Goal: Task Accomplishment & Management: Manage account settings

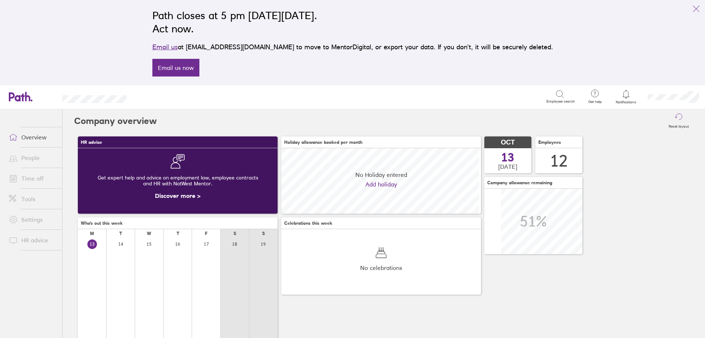
scroll to position [65, 200]
click at [30, 177] on link "Time off" at bounding box center [32, 178] width 59 height 15
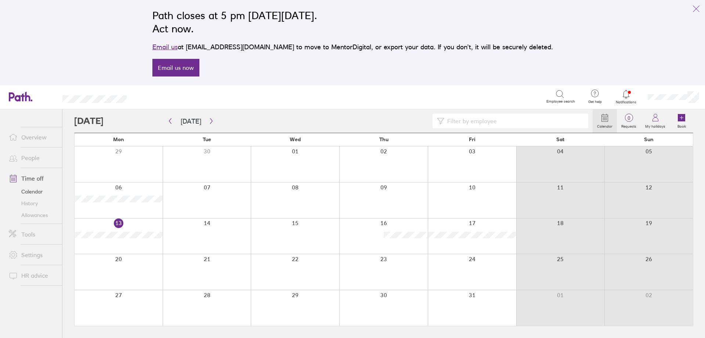
click at [212, 199] on div at bounding box center [207, 200] width 89 height 36
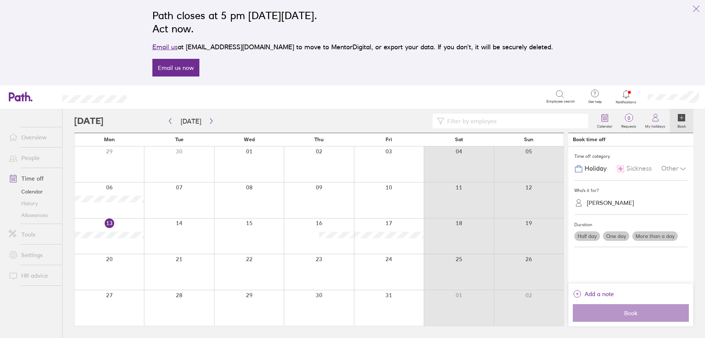
click at [641, 169] on span "Sickness" at bounding box center [639, 169] width 25 height 8
click at [610, 205] on div "[PERSON_NAME]" at bounding box center [610, 202] width 47 height 7
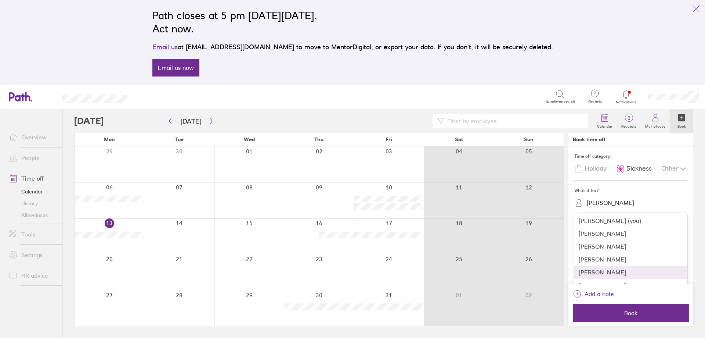
scroll to position [37, 0]
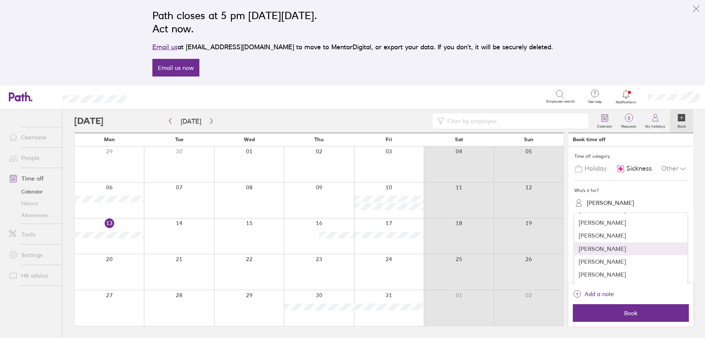
click at [618, 251] on div "[PERSON_NAME]" at bounding box center [630, 248] width 113 height 13
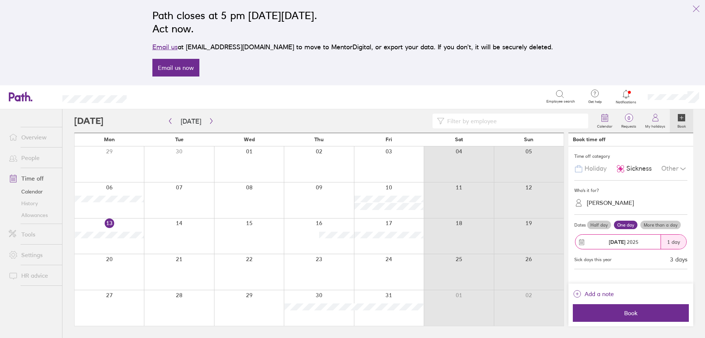
click at [647, 225] on label "More than a day" at bounding box center [661, 224] width 40 height 9
click at [0, 0] on input "More than a day" at bounding box center [0, 0] width 0 height 0
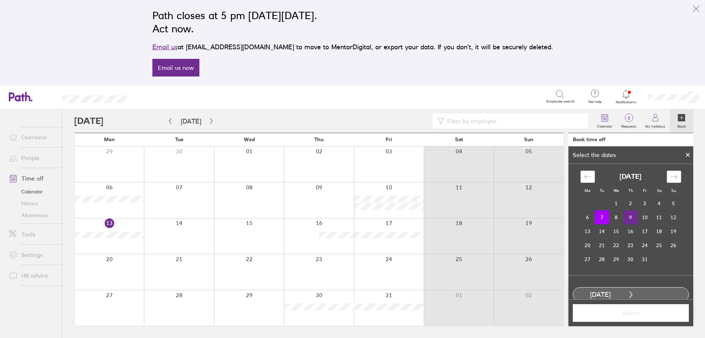
click at [628, 220] on td "9" at bounding box center [631, 217] width 14 height 14
click at [639, 316] on span "Select" at bounding box center [631, 312] width 106 height 7
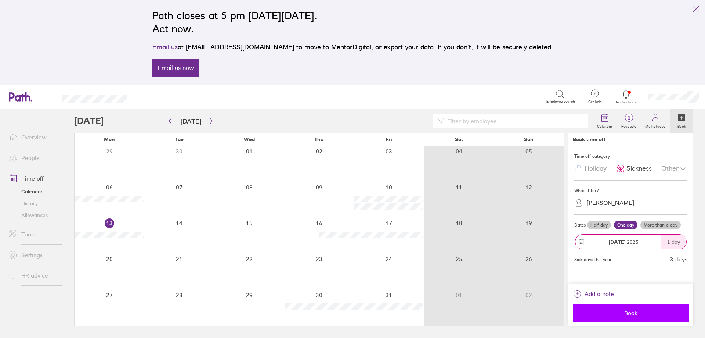
click at [650, 315] on span "Book" at bounding box center [631, 312] width 106 height 7
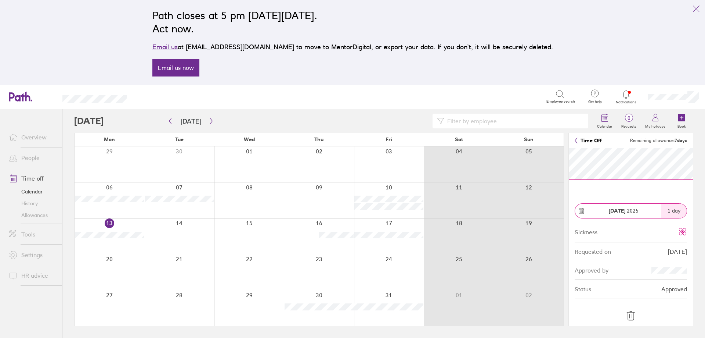
click at [629, 316] on icon at bounding box center [631, 316] width 12 height 12
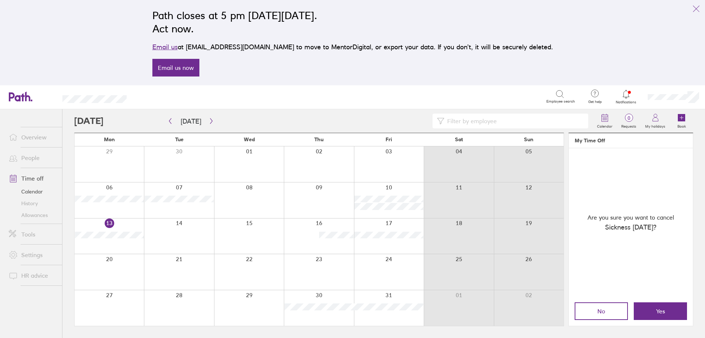
click at [659, 310] on span "Yes" at bounding box center [660, 310] width 9 height 7
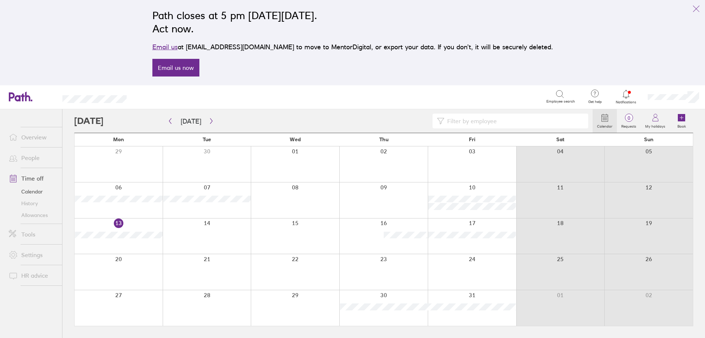
click at [190, 210] on div at bounding box center [207, 200] width 89 height 36
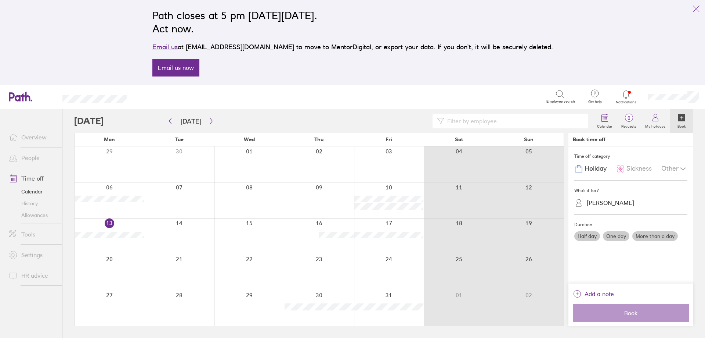
click at [188, 203] on div at bounding box center [179, 200] width 70 height 36
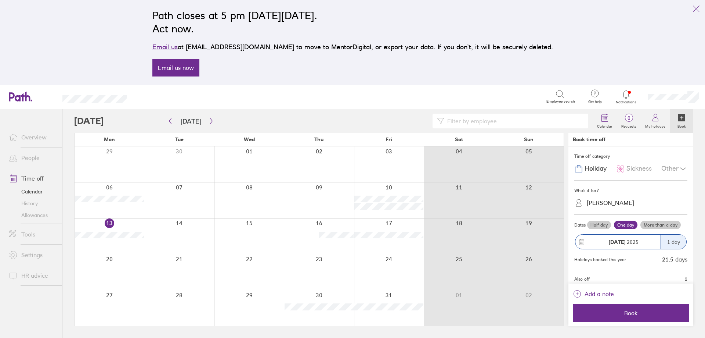
click at [637, 170] on span "Sickness" at bounding box center [639, 169] width 25 height 8
click at [606, 203] on div "[PERSON_NAME]" at bounding box center [610, 202] width 47 height 7
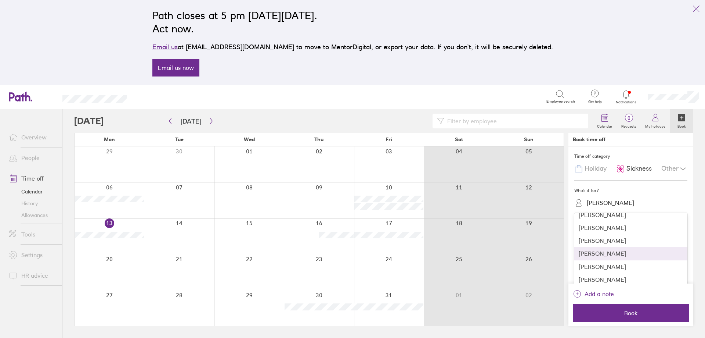
scroll to position [37, 0]
click at [612, 248] on div "[PERSON_NAME]" at bounding box center [630, 248] width 113 height 13
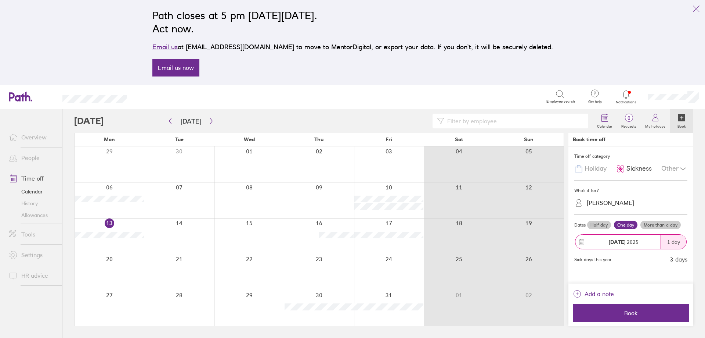
click at [664, 225] on label "More than a day" at bounding box center [661, 224] width 40 height 9
click at [0, 0] on input "More than a day" at bounding box center [0, 0] width 0 height 0
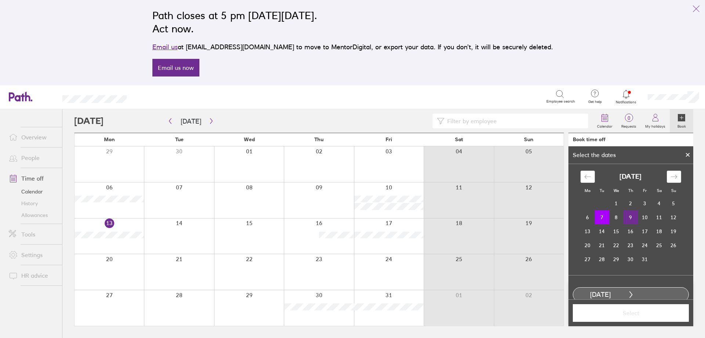
click at [630, 218] on td "9" at bounding box center [631, 217] width 14 height 14
click at [654, 314] on span "Select" at bounding box center [631, 312] width 106 height 7
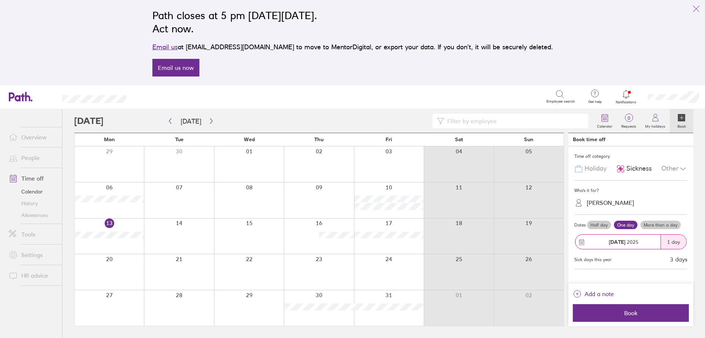
click at [662, 222] on label "More than a day" at bounding box center [661, 224] width 40 height 9
click at [0, 0] on input "More than a day" at bounding box center [0, 0] width 0 height 0
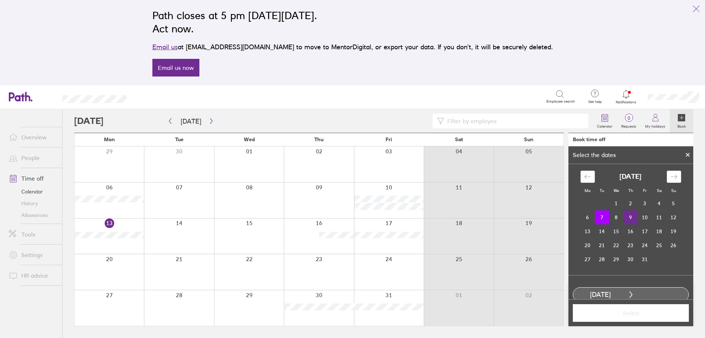
click at [631, 217] on td "9" at bounding box center [631, 217] width 14 height 14
click at [660, 317] on button "Select" at bounding box center [631, 313] width 116 height 18
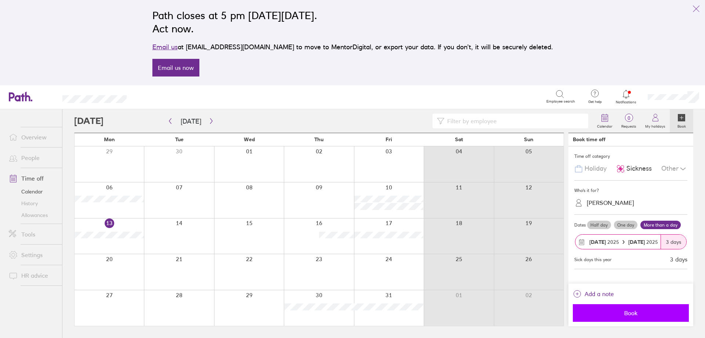
click at [631, 304] on button "Book" at bounding box center [631, 313] width 116 height 18
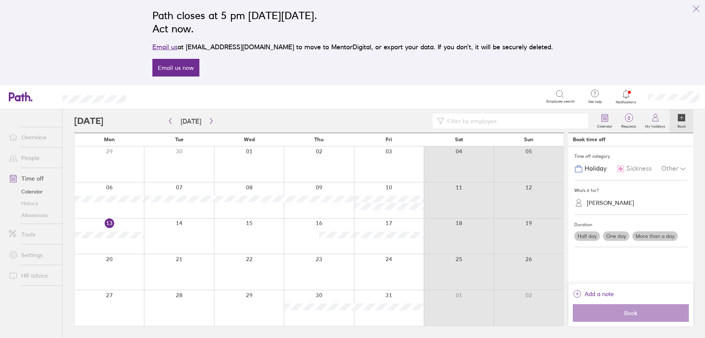
click at [339, 164] on div at bounding box center [319, 164] width 70 height 36
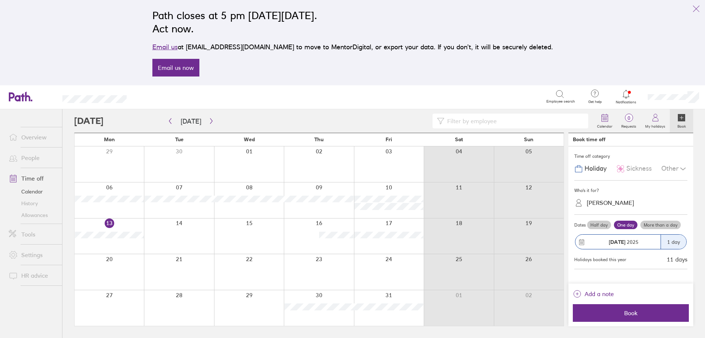
click at [339, 164] on div at bounding box center [319, 164] width 70 height 36
click at [632, 169] on span "Sickness" at bounding box center [639, 169] width 25 height 8
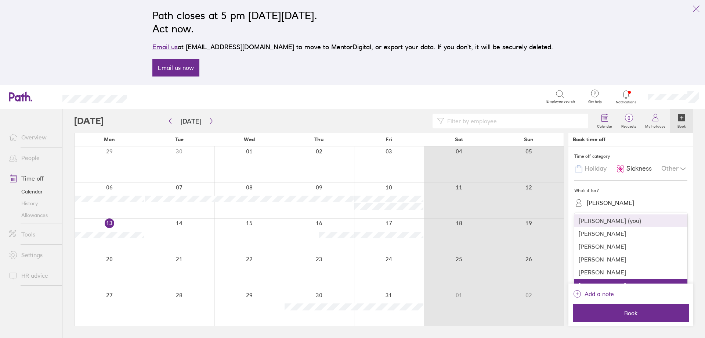
click at [606, 202] on div "[PERSON_NAME]" at bounding box center [610, 202] width 47 height 7
click at [614, 223] on div "[PERSON_NAME] (you)" at bounding box center [630, 220] width 113 height 13
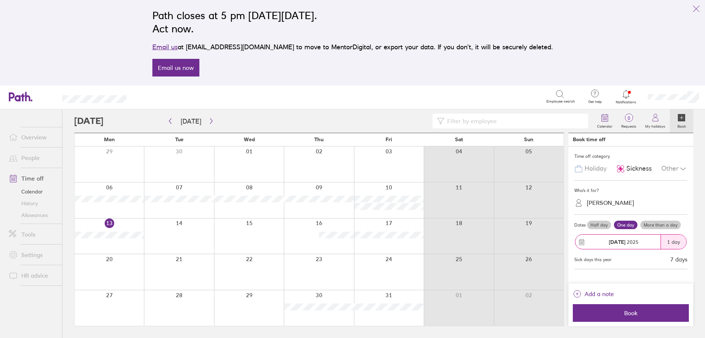
click at [672, 227] on label "More than a day" at bounding box center [661, 224] width 40 height 9
click at [0, 0] on input "More than a day" at bounding box center [0, 0] width 0 height 0
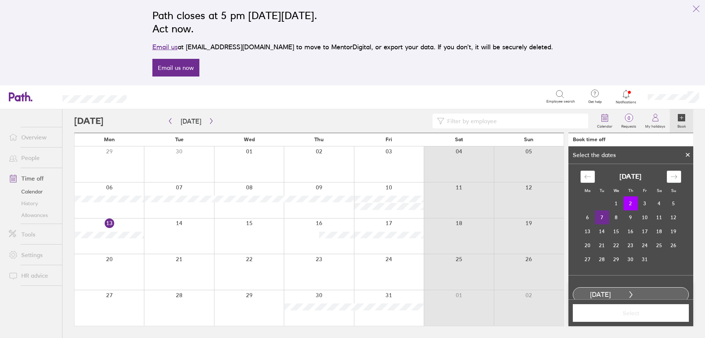
click at [600, 219] on td "7" at bounding box center [602, 217] width 14 height 14
click at [656, 311] on span "Select" at bounding box center [631, 312] width 106 height 7
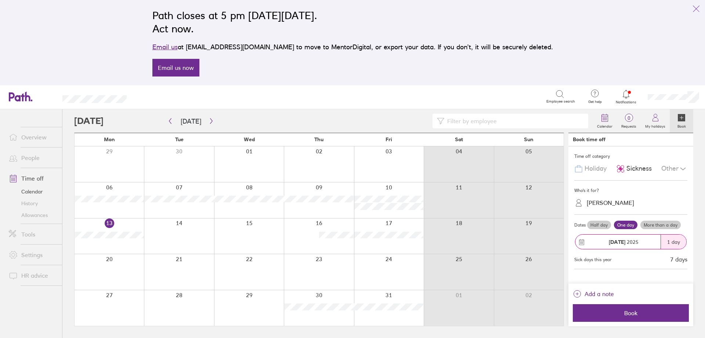
click at [660, 226] on label "More than a day" at bounding box center [661, 224] width 40 height 9
click at [0, 0] on input "More than a day" at bounding box center [0, 0] width 0 height 0
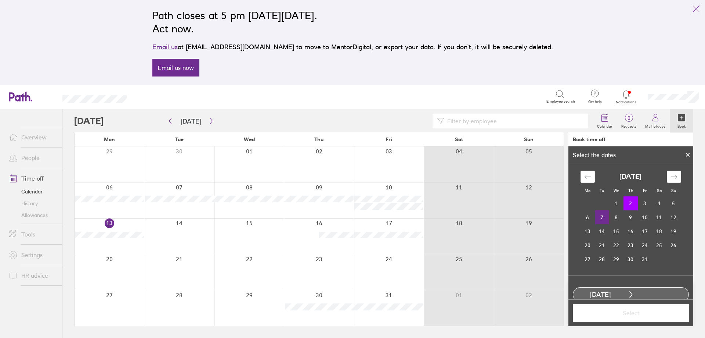
click at [598, 215] on td "7" at bounding box center [602, 217] width 14 height 14
click at [636, 313] on span "Select" at bounding box center [631, 312] width 106 height 7
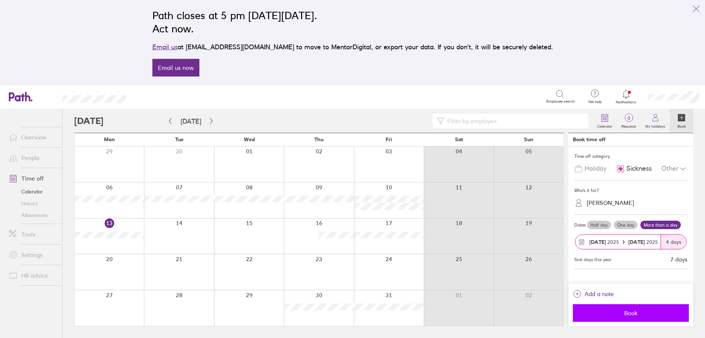
click at [641, 311] on span "Book" at bounding box center [631, 312] width 106 height 7
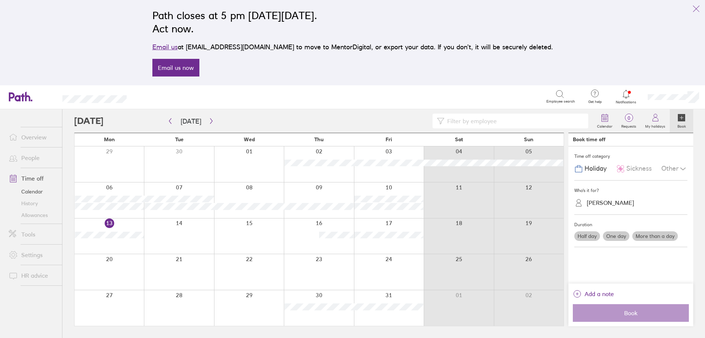
click at [110, 244] on div at bounding box center [109, 236] width 69 height 36
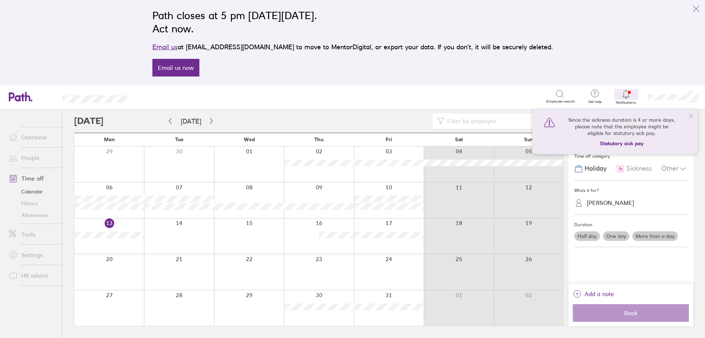
click at [690, 111] on div "Since the sickness duration is 4 or more days, please note that the employee mi…" at bounding box center [615, 131] width 165 height 45
drag, startPoint x: 692, startPoint y: 114, endPoint x: 625, endPoint y: 117, distance: 67.3
click at [692, 114] on icon at bounding box center [691, 116] width 6 height 6
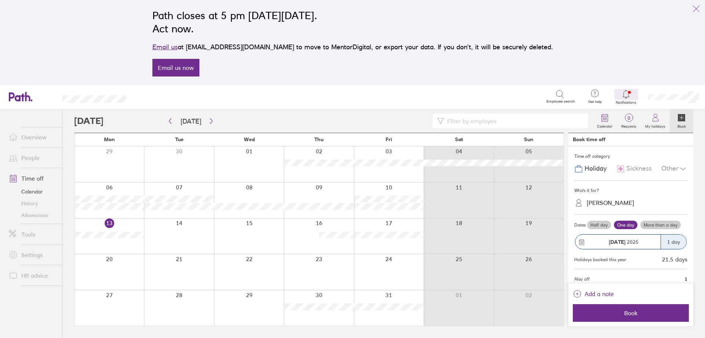
click at [632, 167] on span "Sickness" at bounding box center [639, 169] width 25 height 8
click at [605, 206] on div "[PERSON_NAME]" at bounding box center [635, 202] width 104 height 11
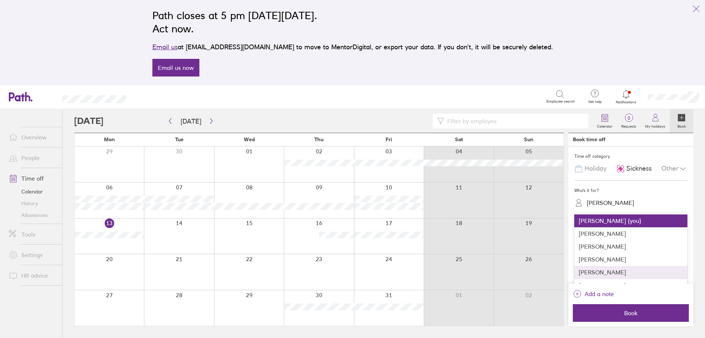
click at [625, 271] on div "[PERSON_NAME]" at bounding box center [630, 272] width 113 height 13
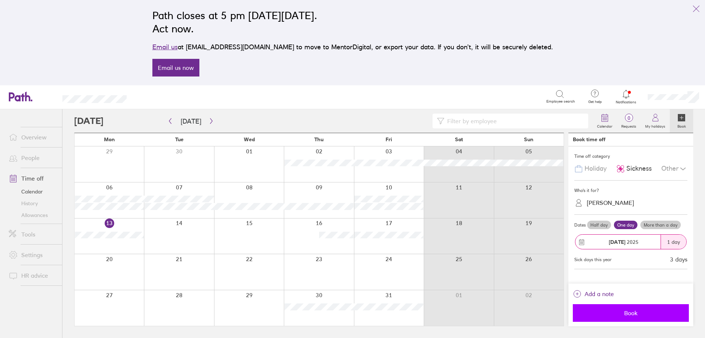
click at [649, 312] on span "Book" at bounding box center [631, 312] width 106 height 7
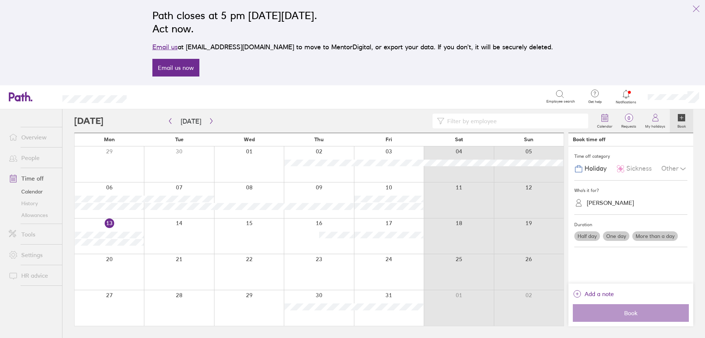
click at [629, 166] on span "Sickness" at bounding box center [639, 169] width 25 height 8
click at [595, 201] on div "[PERSON_NAME]" at bounding box center [610, 202] width 47 height 7
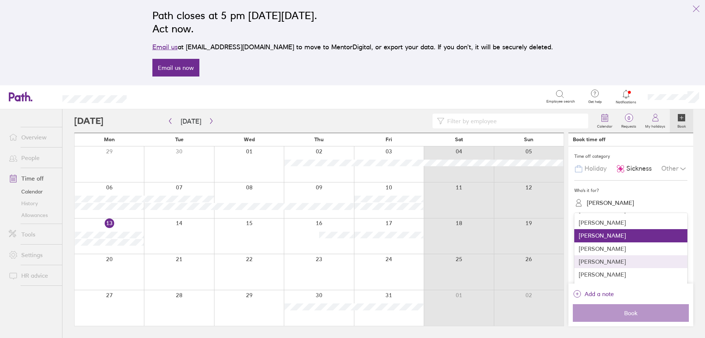
click at [613, 261] on div "[PERSON_NAME]" at bounding box center [630, 261] width 113 height 13
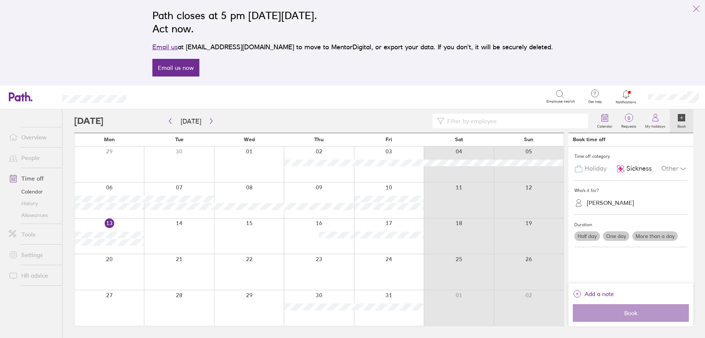
click at [617, 235] on label "One day" at bounding box center [616, 236] width 26 height 10
click at [0, 0] on input "One day" at bounding box center [0, 0] width 0 height 0
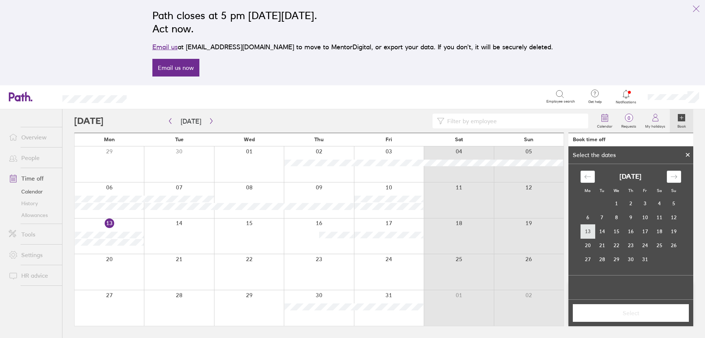
click at [588, 235] on td "13" at bounding box center [588, 231] width 14 height 14
click at [656, 309] on span "Select" at bounding box center [631, 312] width 106 height 7
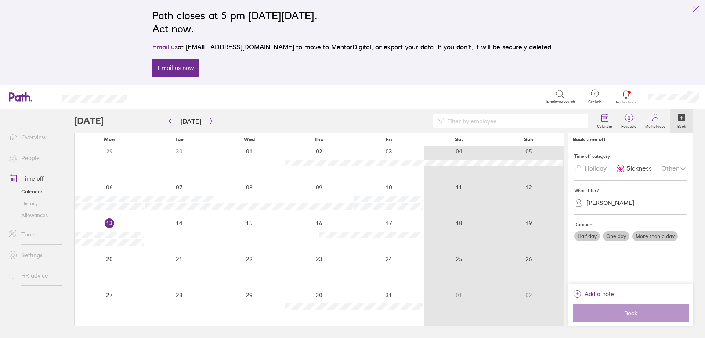
click at [615, 236] on label "One day" at bounding box center [616, 236] width 26 height 10
click at [0, 0] on input "One day" at bounding box center [0, 0] width 0 height 0
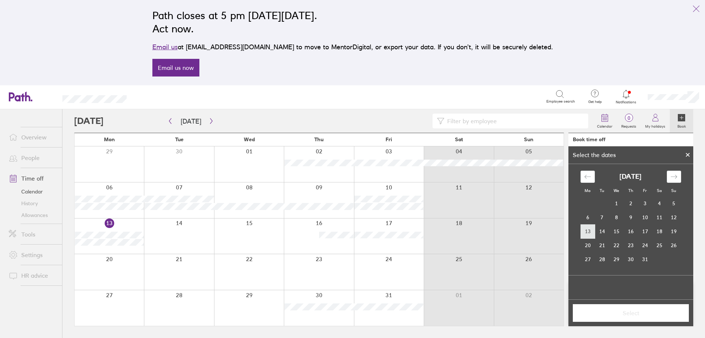
click at [587, 227] on td "13" at bounding box center [588, 231] width 14 height 14
click at [636, 309] on span "Select" at bounding box center [631, 312] width 106 height 7
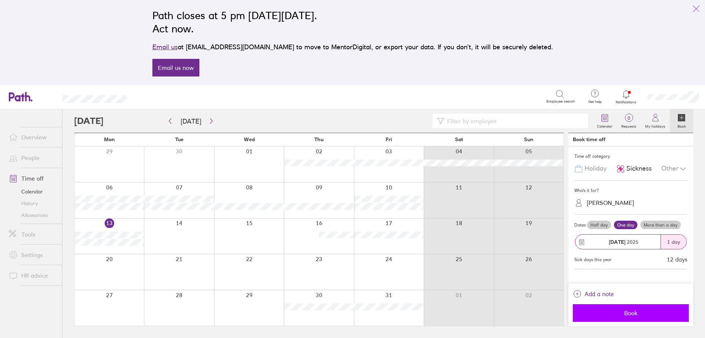
click at [636, 318] on button "Book" at bounding box center [631, 313] width 116 height 18
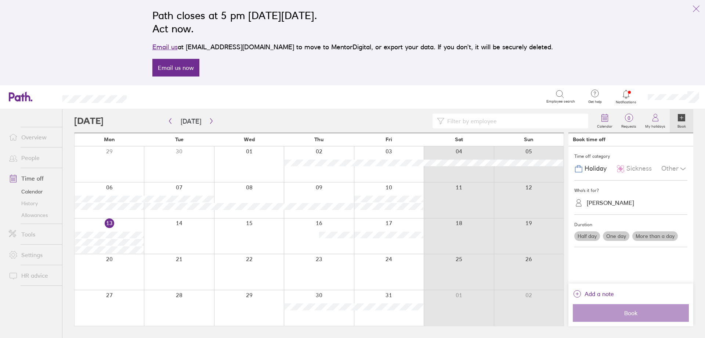
click at [107, 275] on div at bounding box center [109, 272] width 69 height 36
click at [641, 165] on span "Sickness" at bounding box center [639, 169] width 25 height 8
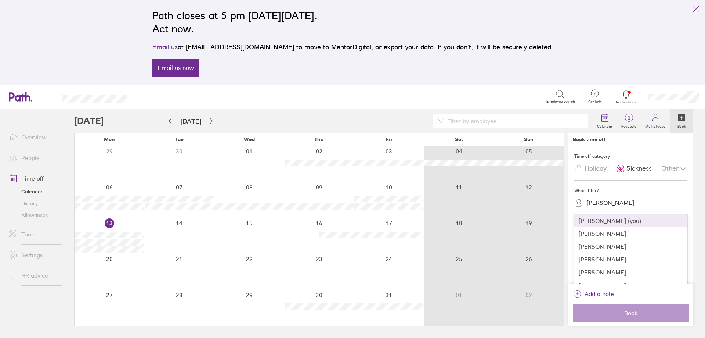
click at [614, 205] on div "[PERSON_NAME]" at bounding box center [610, 202] width 47 height 7
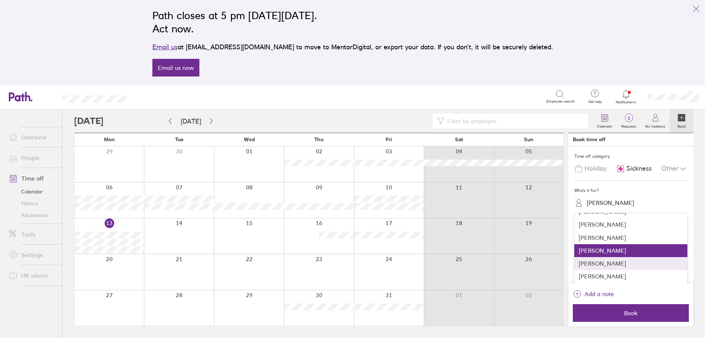
click at [618, 260] on div "[PERSON_NAME]" at bounding box center [630, 263] width 113 height 13
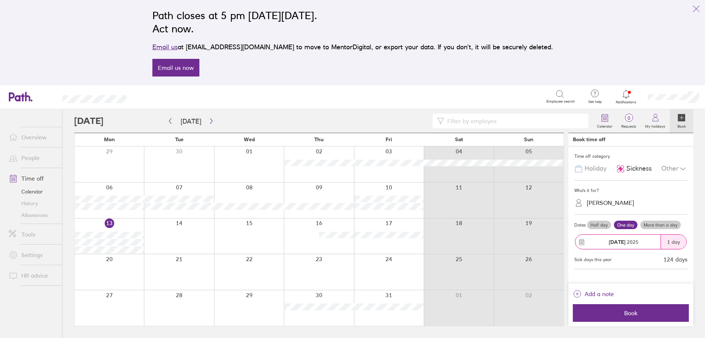
click at [658, 226] on label "More than a day" at bounding box center [661, 224] width 40 height 9
click at [0, 0] on input "More than a day" at bounding box center [0, 0] width 0 height 0
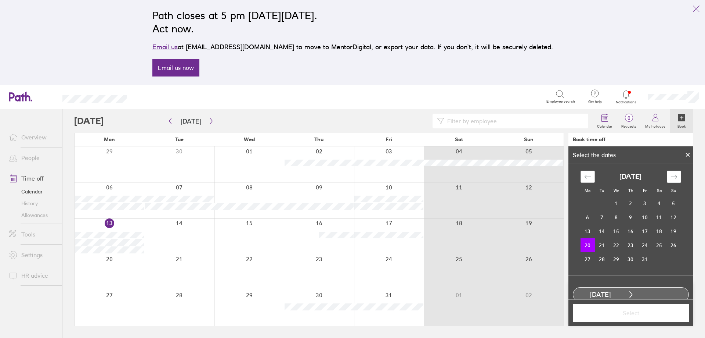
click at [585, 177] on icon "Move backward to switch to the previous month." at bounding box center [587, 176] width 6 height 4
click at [584, 178] on icon "Move backward to switch to the previous month." at bounding box center [587, 176] width 7 height 7
click at [645, 202] on td "1" at bounding box center [645, 203] width 14 height 14
click at [672, 177] on icon "Move forward to switch to the next month." at bounding box center [674, 176] width 6 height 4
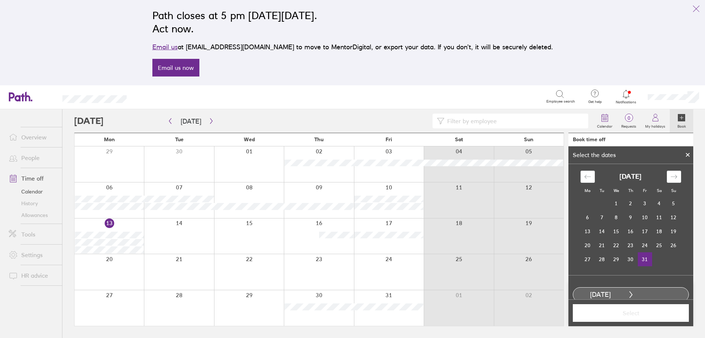
click at [646, 261] on td "31" at bounding box center [645, 259] width 14 height 14
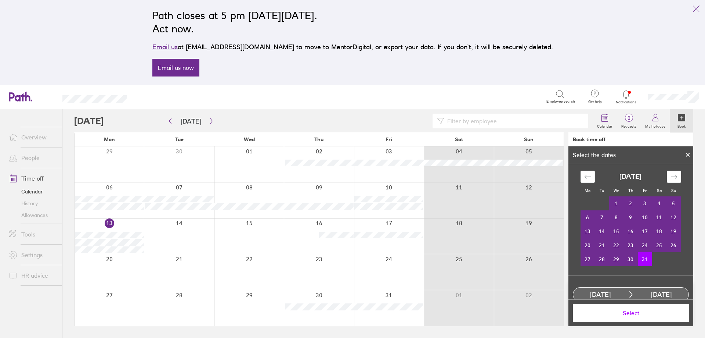
click at [655, 317] on button "Select" at bounding box center [631, 313] width 116 height 18
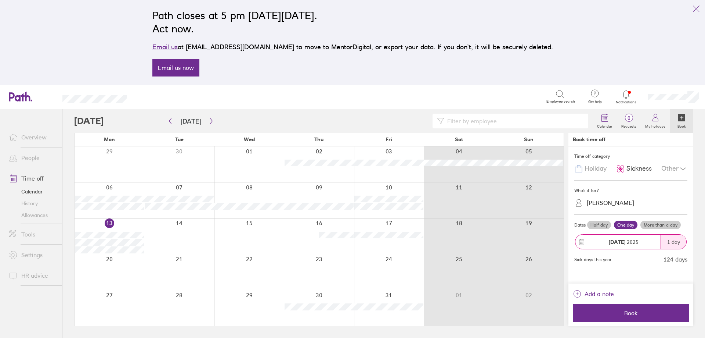
click at [661, 224] on label "More than a day" at bounding box center [661, 224] width 40 height 9
click at [0, 0] on input "More than a day" at bounding box center [0, 0] width 0 height 0
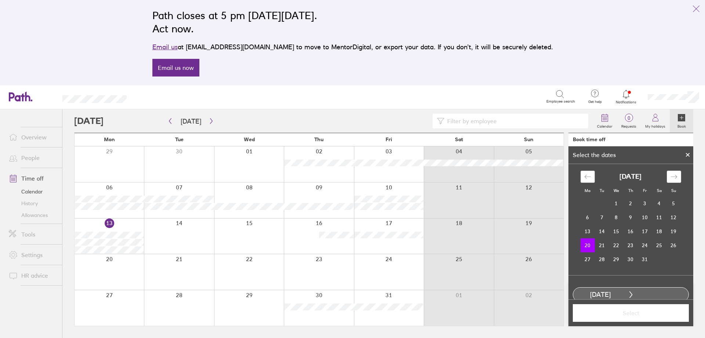
click at [584, 173] on icon "Move backward to switch to the previous month." at bounding box center [587, 176] width 7 height 7
click at [644, 200] on td "1" at bounding box center [645, 203] width 14 height 14
click at [671, 178] on icon "Move forward to switch to the next month." at bounding box center [674, 176] width 7 height 7
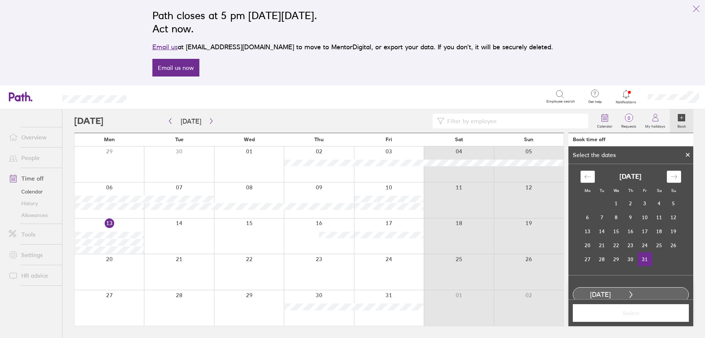
click at [646, 261] on td "31" at bounding box center [645, 259] width 14 height 14
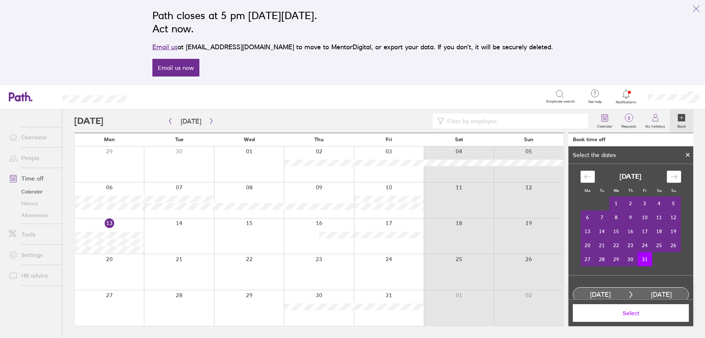
click at [650, 318] on button "Select" at bounding box center [631, 313] width 116 height 18
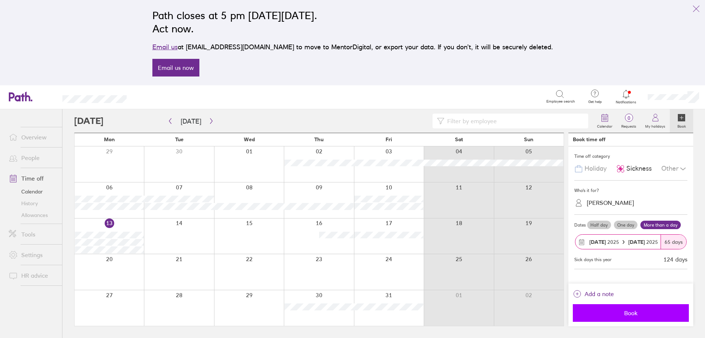
click at [640, 315] on span "Book" at bounding box center [631, 312] width 106 height 7
